Goal: Understand process/instructions

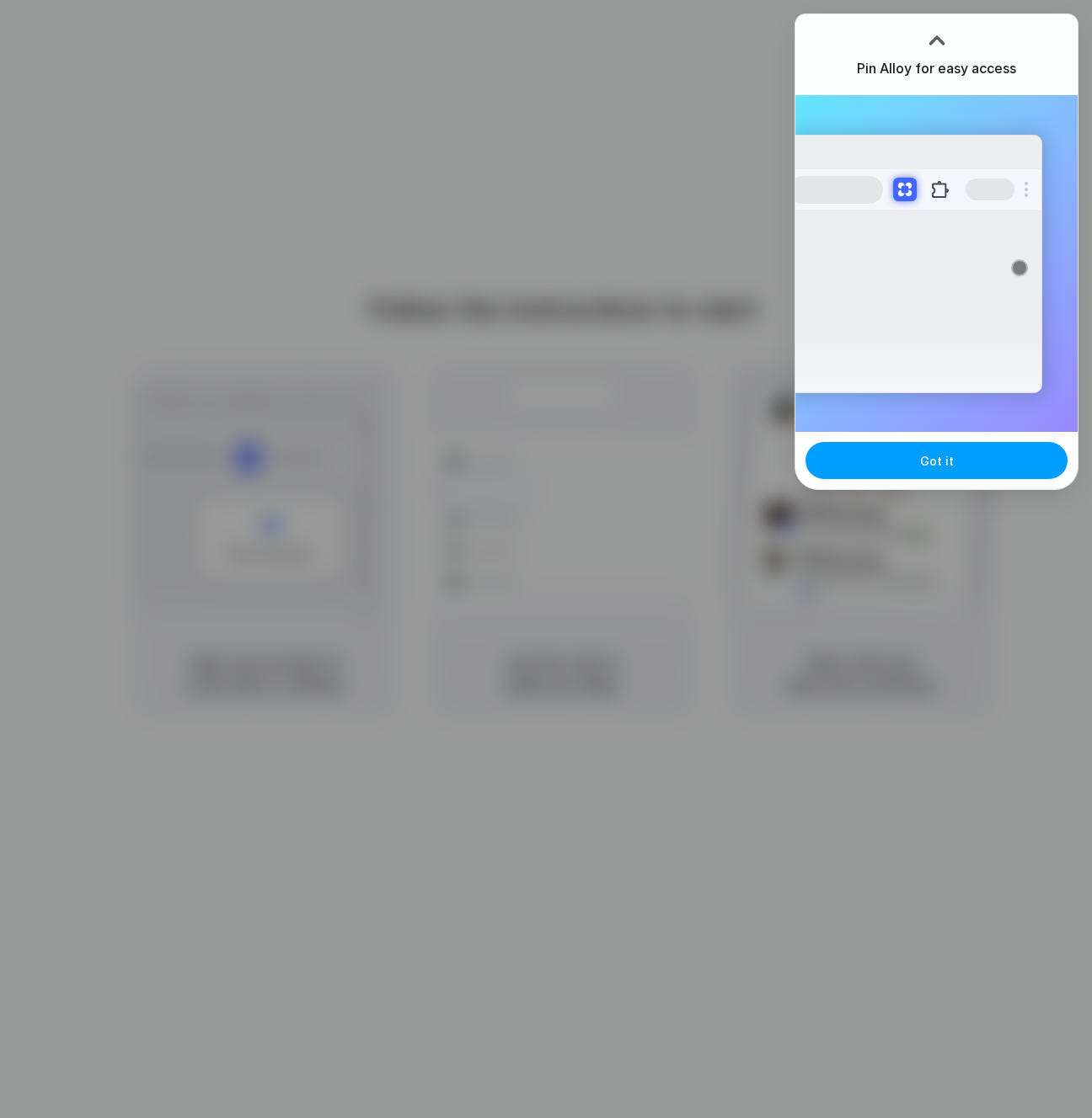
click at [905, 463] on button "Got it" at bounding box center [936, 461] width 262 height 37
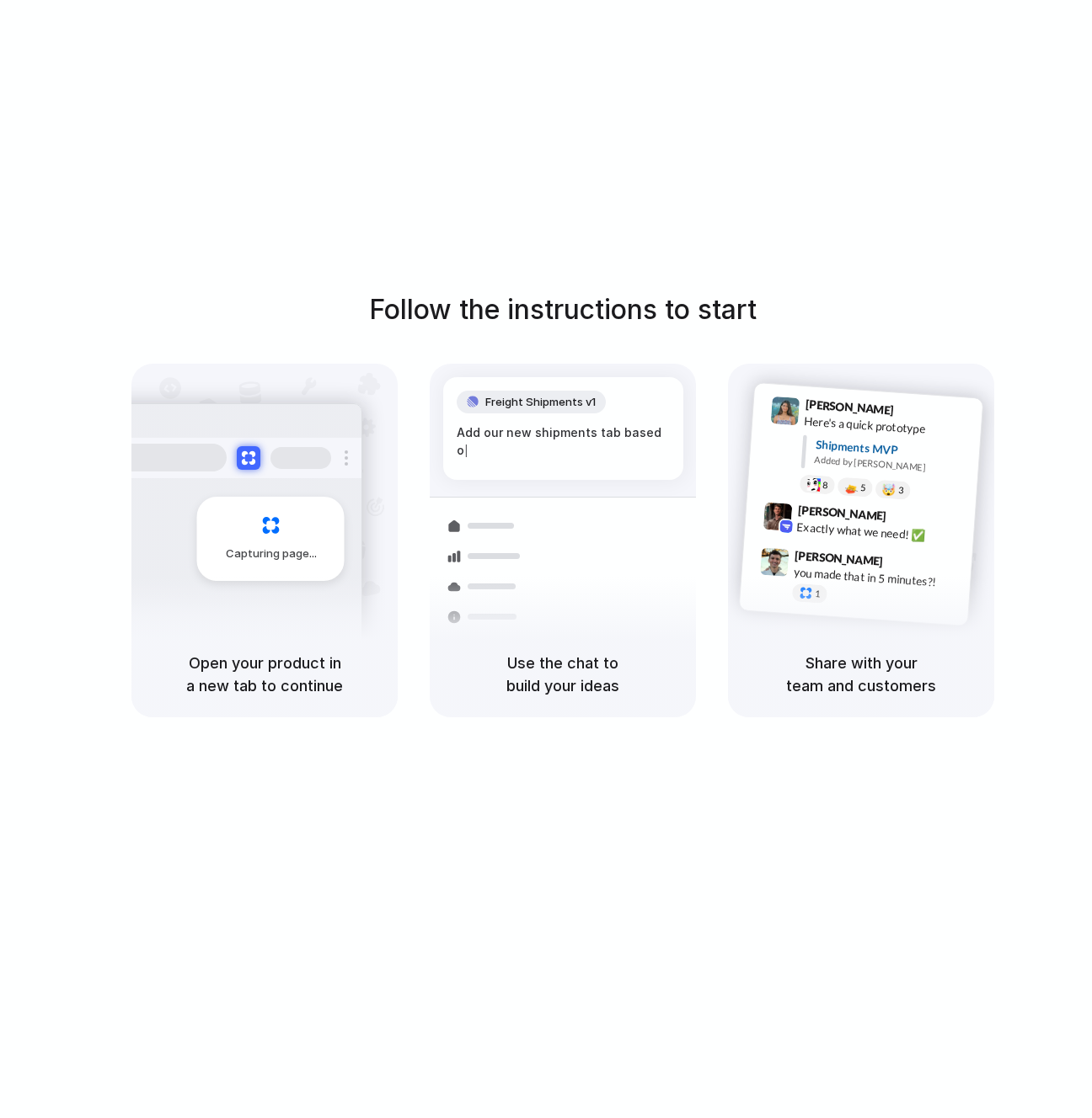
click at [893, 108] on div "Follow the instructions to start Capturing page Open your product in a new tab …" at bounding box center [562, 576] width 1125 height 1152
